Goal: Task Accomplishment & Management: Manage account settings

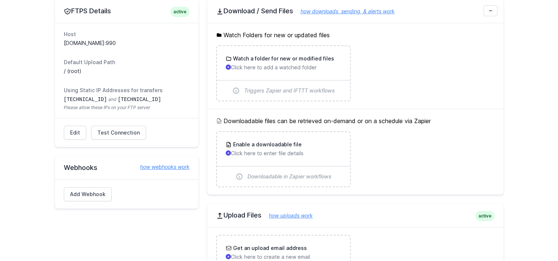
scroll to position [37, 0]
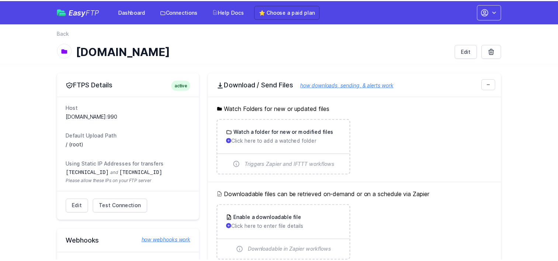
scroll to position [37, 0]
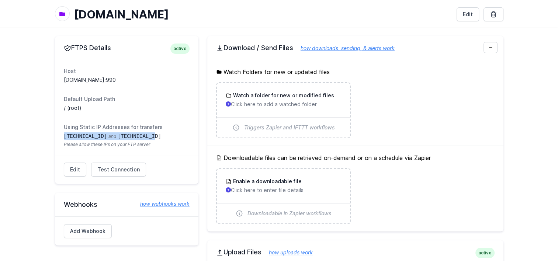
drag, startPoint x: 141, startPoint y: 135, endPoint x: 62, endPoint y: 134, distance: 78.2
click at [62, 134] on div "Host sftp.sgch.com.au:990 Default Upload Path / (root) Using Static IP Addresse…" at bounding box center [126, 107] width 143 height 95
drag, startPoint x: 62, startPoint y: 134, endPoint x: 24, endPoint y: 106, distance: 48.0
click at [24, 106] on main "FTPS Details active Host sftp.sgch.com.au:990 Default Upload Path / (root) Usin…" at bounding box center [279, 214] width 558 height 374
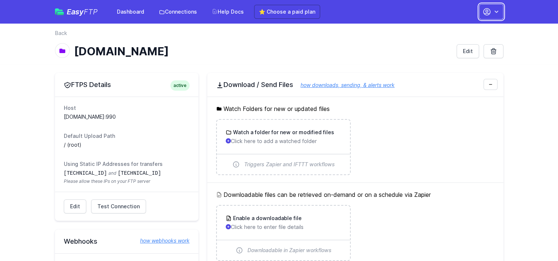
click at [495, 11] on icon "button" at bounding box center [497, 12] width 4 height 2
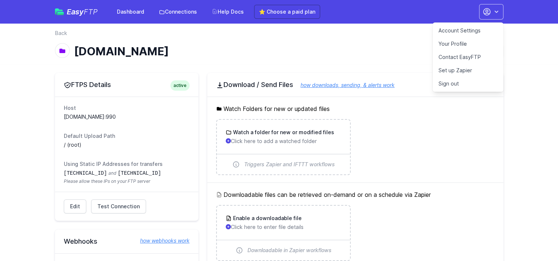
click at [457, 70] on link "Set up Zapier" at bounding box center [468, 70] width 71 height 13
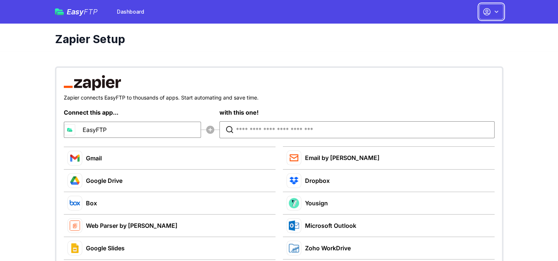
click at [493, 14] on icon "button" at bounding box center [496, 11] width 7 height 7
click at [464, 40] on link "Contact EasyFTP" at bounding box center [468, 43] width 71 height 13
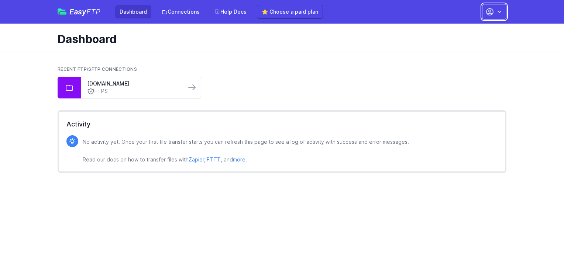
click at [495, 13] on icon "button" at bounding box center [498, 11] width 7 height 7
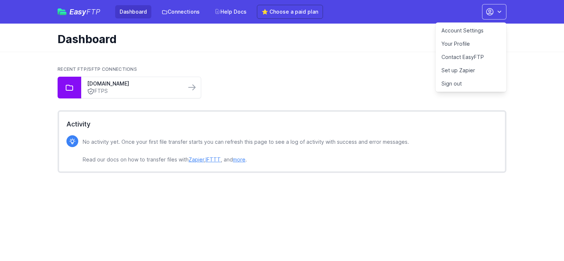
click at [466, 30] on link "Account Settings" at bounding box center [470, 30] width 71 height 13
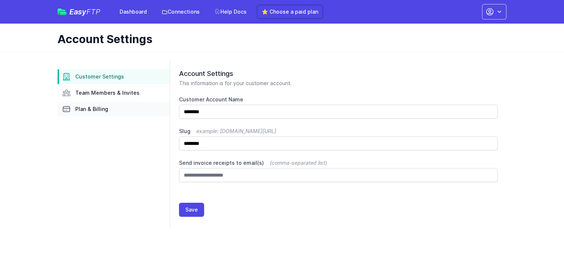
click at [101, 110] on span "Plan & Billing" at bounding box center [91, 108] width 33 height 7
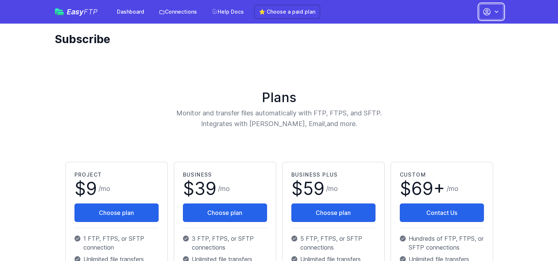
click at [482, 6] on button "button" at bounding box center [491, 11] width 24 height 15
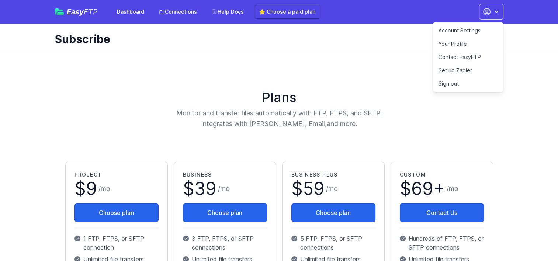
click at [450, 42] on link "Your Profile" at bounding box center [468, 43] width 71 height 13
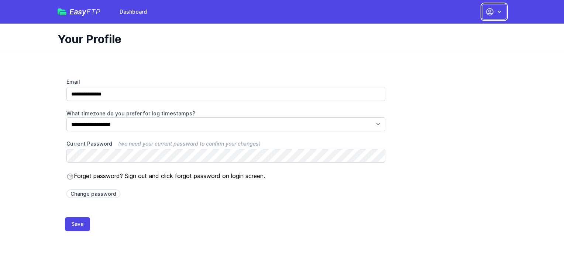
click at [494, 9] on button "button" at bounding box center [494, 11] width 24 height 15
click at [459, 40] on link "Contact EasyFTP" at bounding box center [470, 43] width 71 height 13
